Goal: Task Accomplishment & Management: Manage account settings

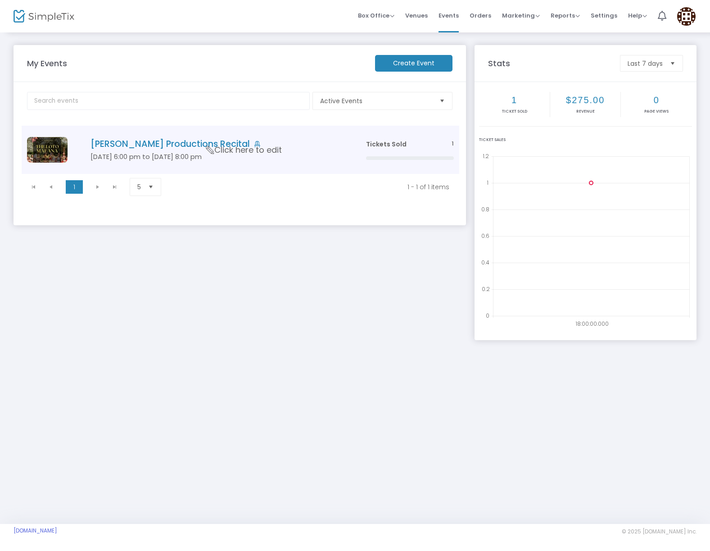
click at [213, 158] on h5 "Sep 20 6:00 pm to Sep 20 8:00 pm" at bounding box center [214, 157] width 248 height 8
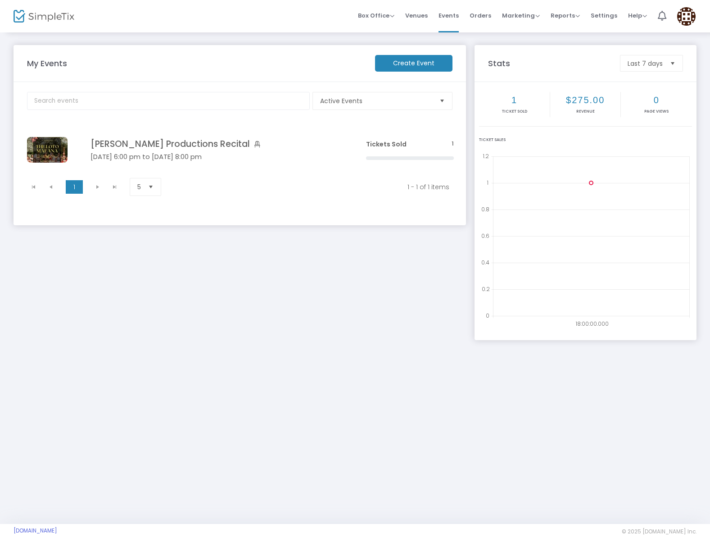
click at [141, 153] on h5 "Sep 20 6:00 pm to Sep 20 8:00 pm" at bounding box center [214, 157] width 248 height 8
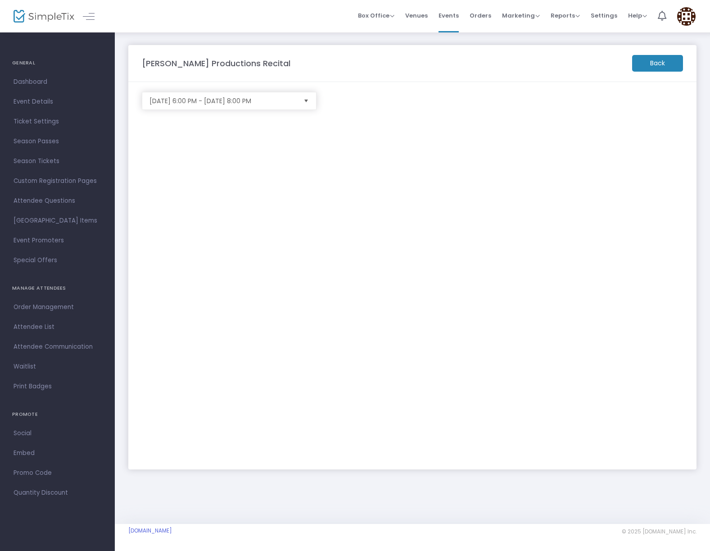
click at [649, 66] on m-button "Back" at bounding box center [657, 63] width 51 height 17
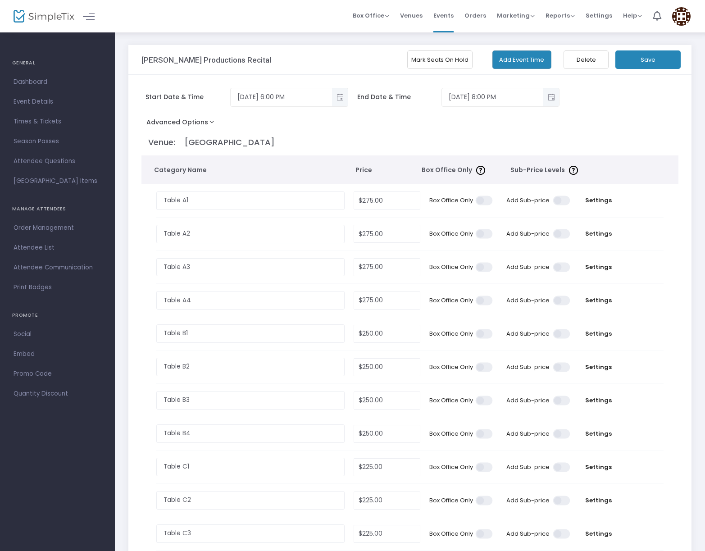
click at [432, 53] on button "Mark Seats On Hold" at bounding box center [439, 59] width 65 height 18
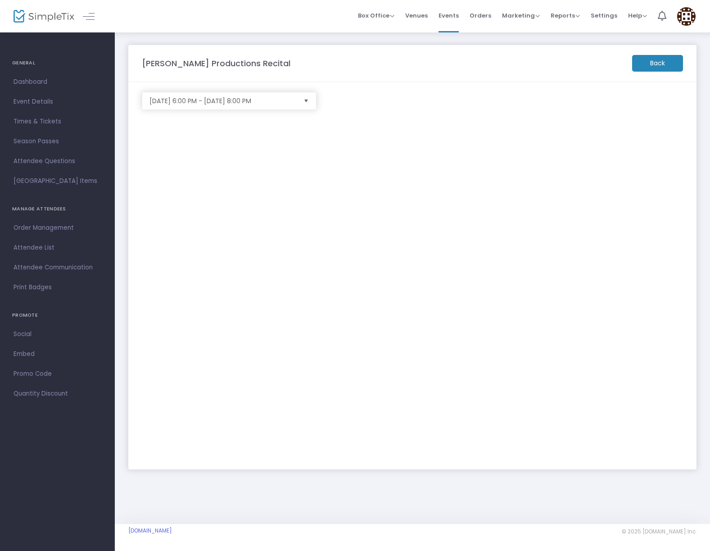
click at [657, 66] on m-button "Back" at bounding box center [657, 63] width 51 height 17
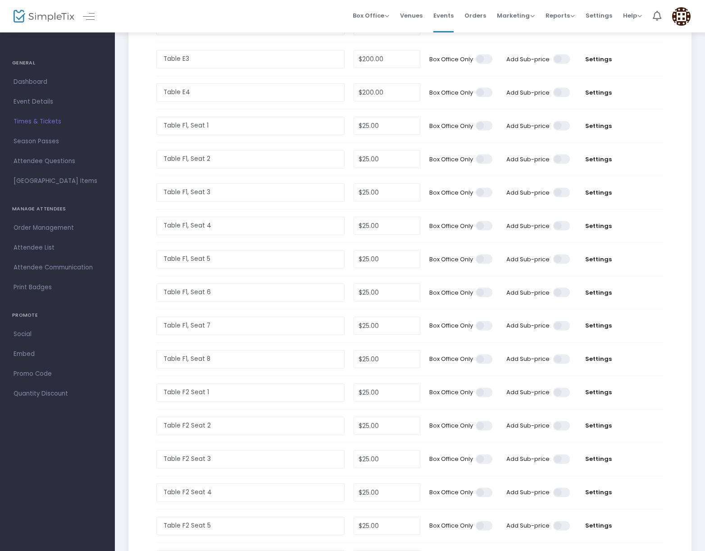
scroll to position [655, 0]
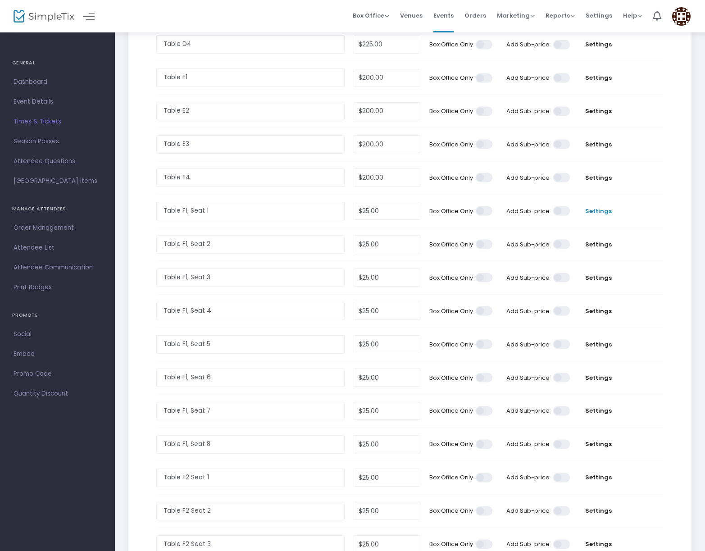
click at [608, 216] on span "Settings" at bounding box center [598, 211] width 38 height 9
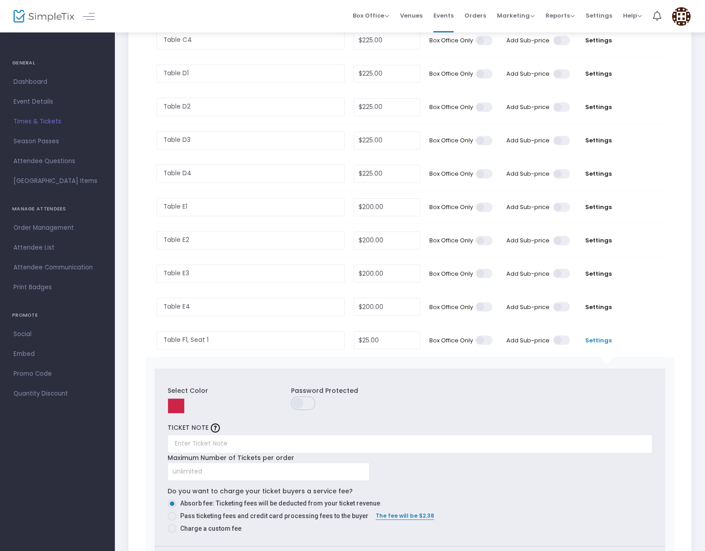
scroll to position [0, 0]
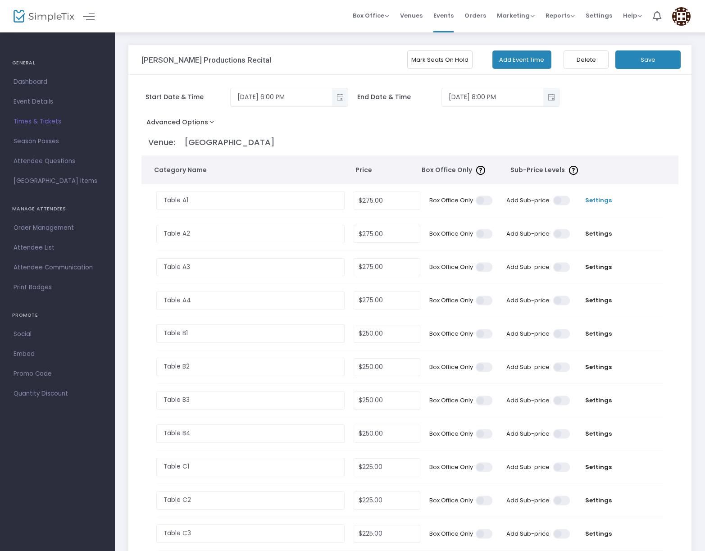
click at [591, 199] on span "Settings" at bounding box center [598, 200] width 38 height 9
